Goal: Information Seeking & Learning: Learn about a topic

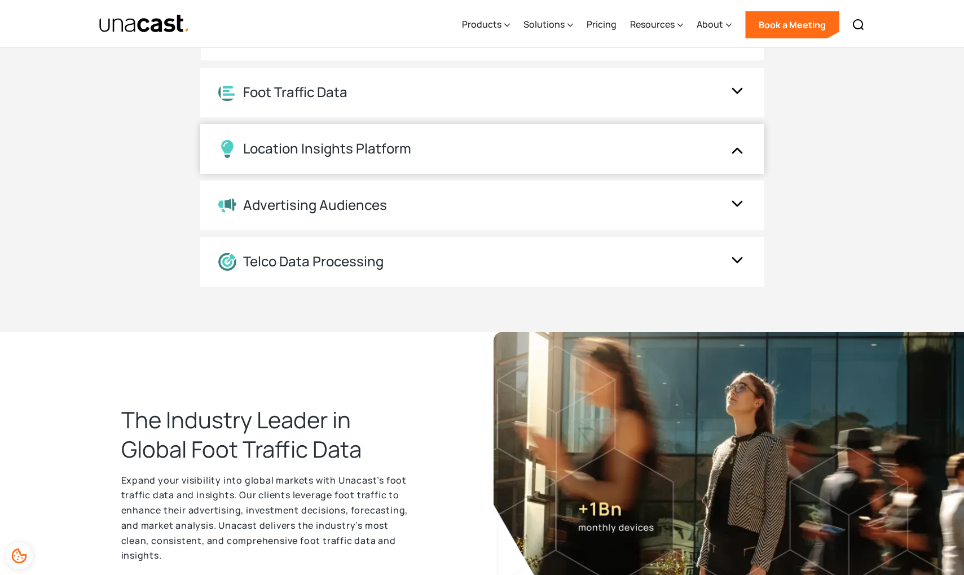
scroll to position [1388, 0]
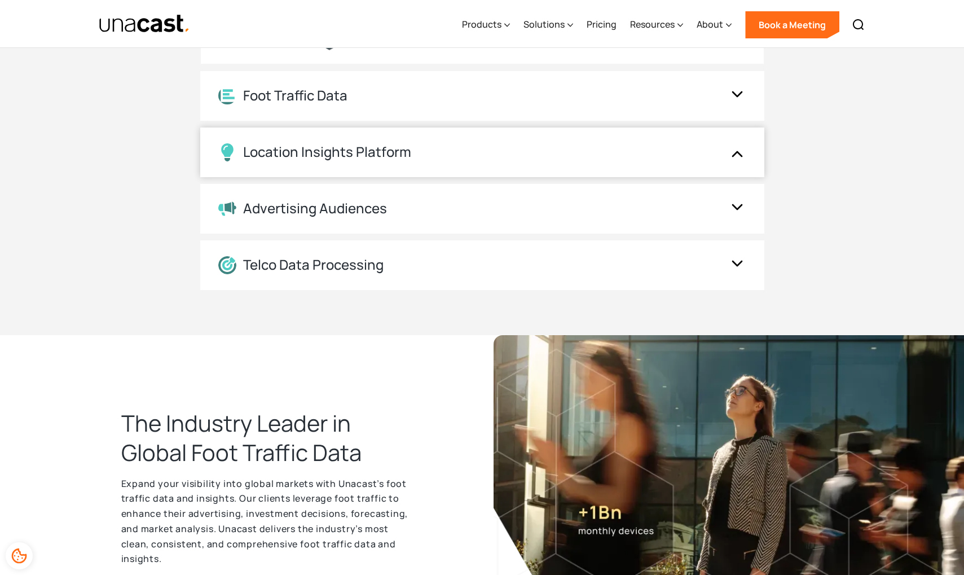
drag, startPoint x: 465, startPoint y: 161, endPoint x: 471, endPoint y: 162, distance: 5.8
click at [465, 161] on div "Location Insights Platform" at bounding box center [482, 152] width 564 height 50
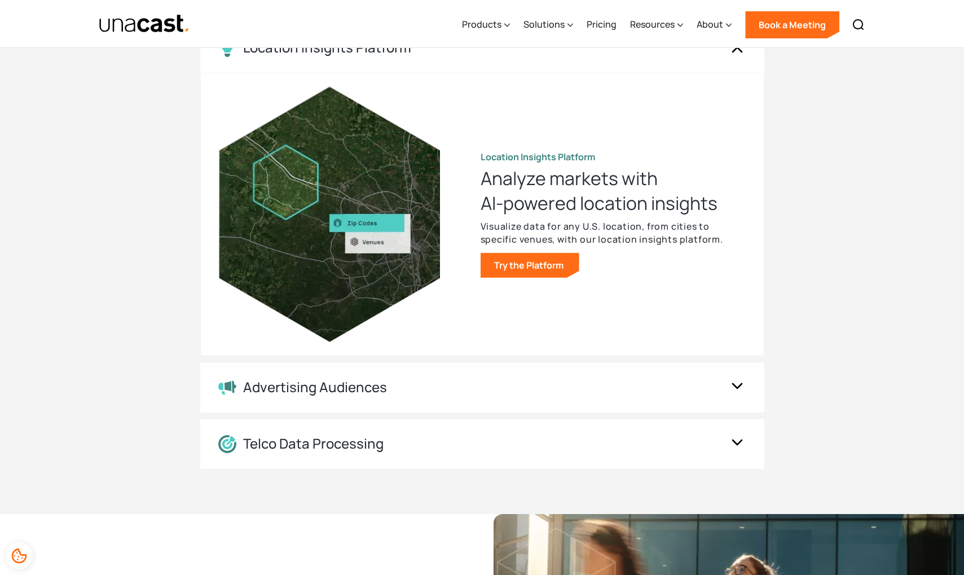
scroll to position [1211, 0]
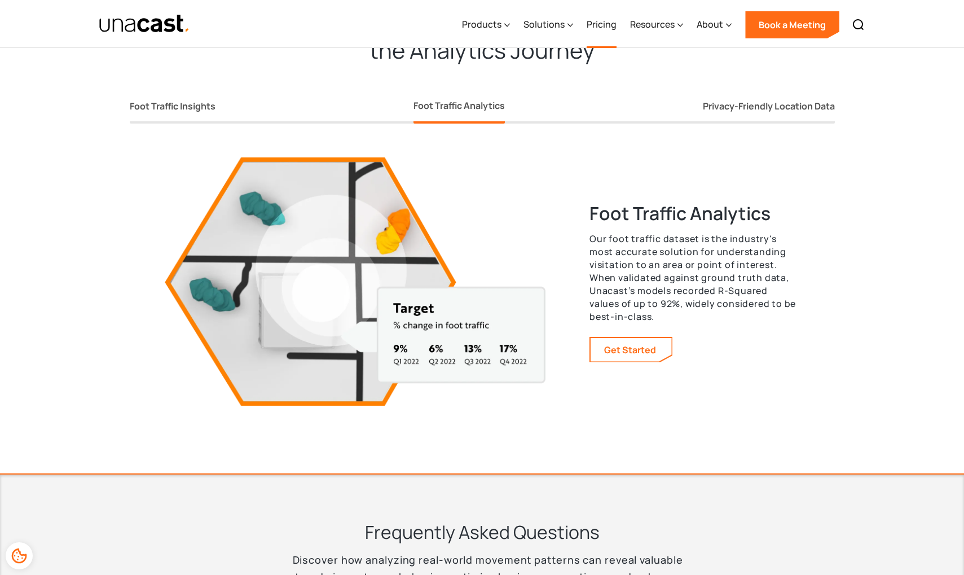
click at [611, 24] on link "Pricing" at bounding box center [601, 25] width 30 height 46
